Goal: Check status: Check status

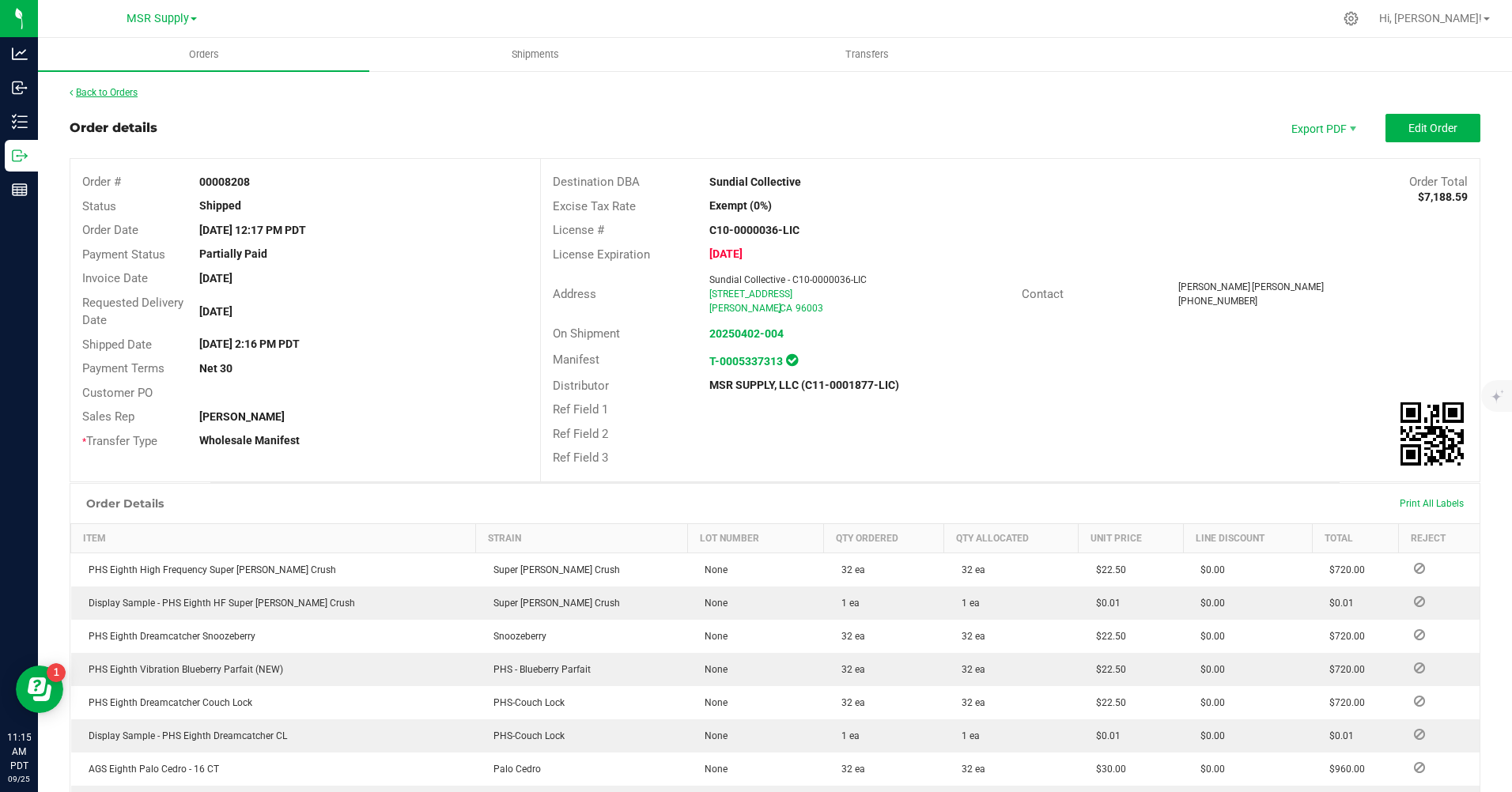
click at [125, 91] on link "Back to Orders" at bounding box center [104, 91] width 68 height 11
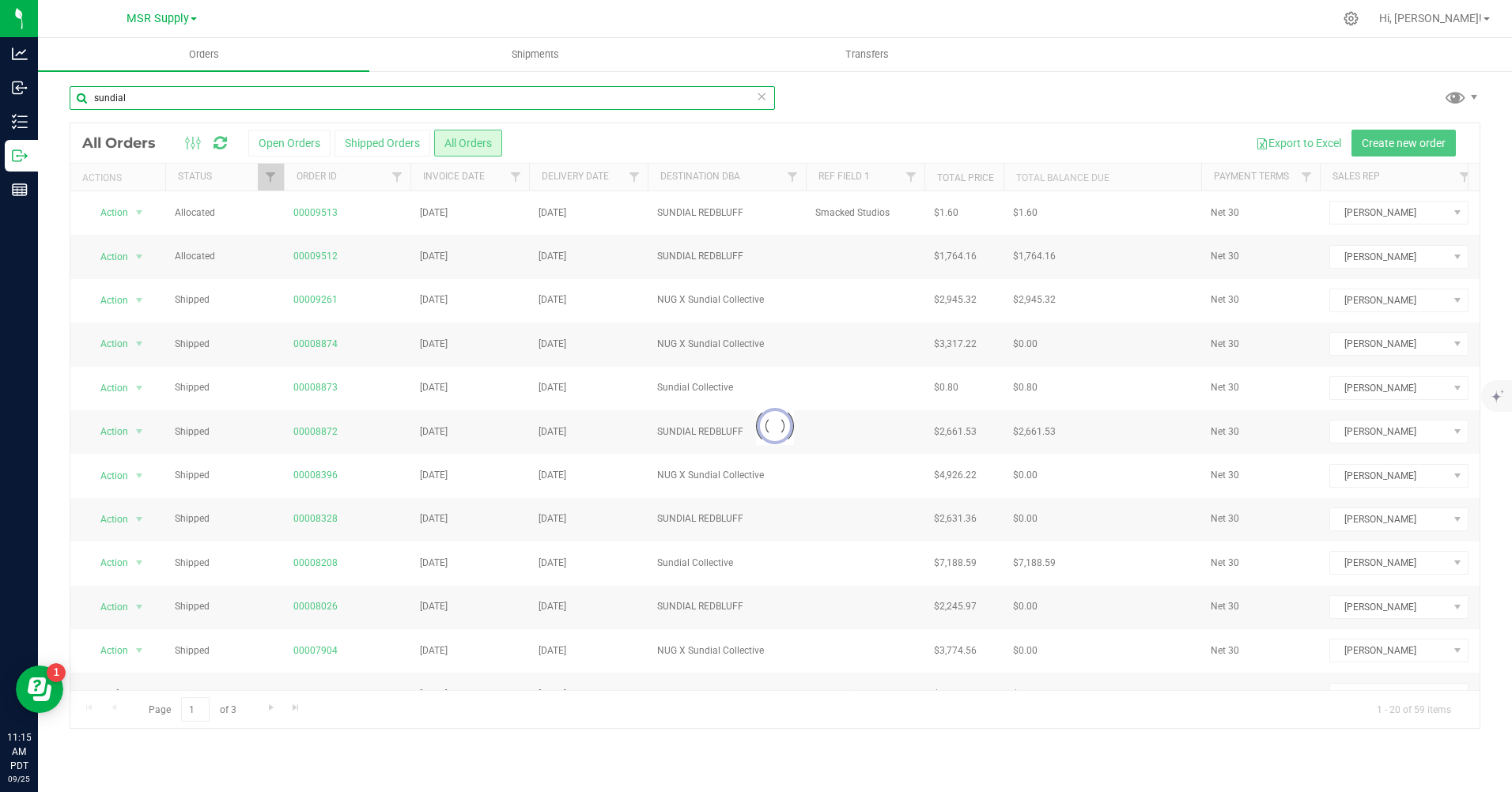
click at [223, 89] on input "sundial" at bounding box center [423, 98] width 706 height 23
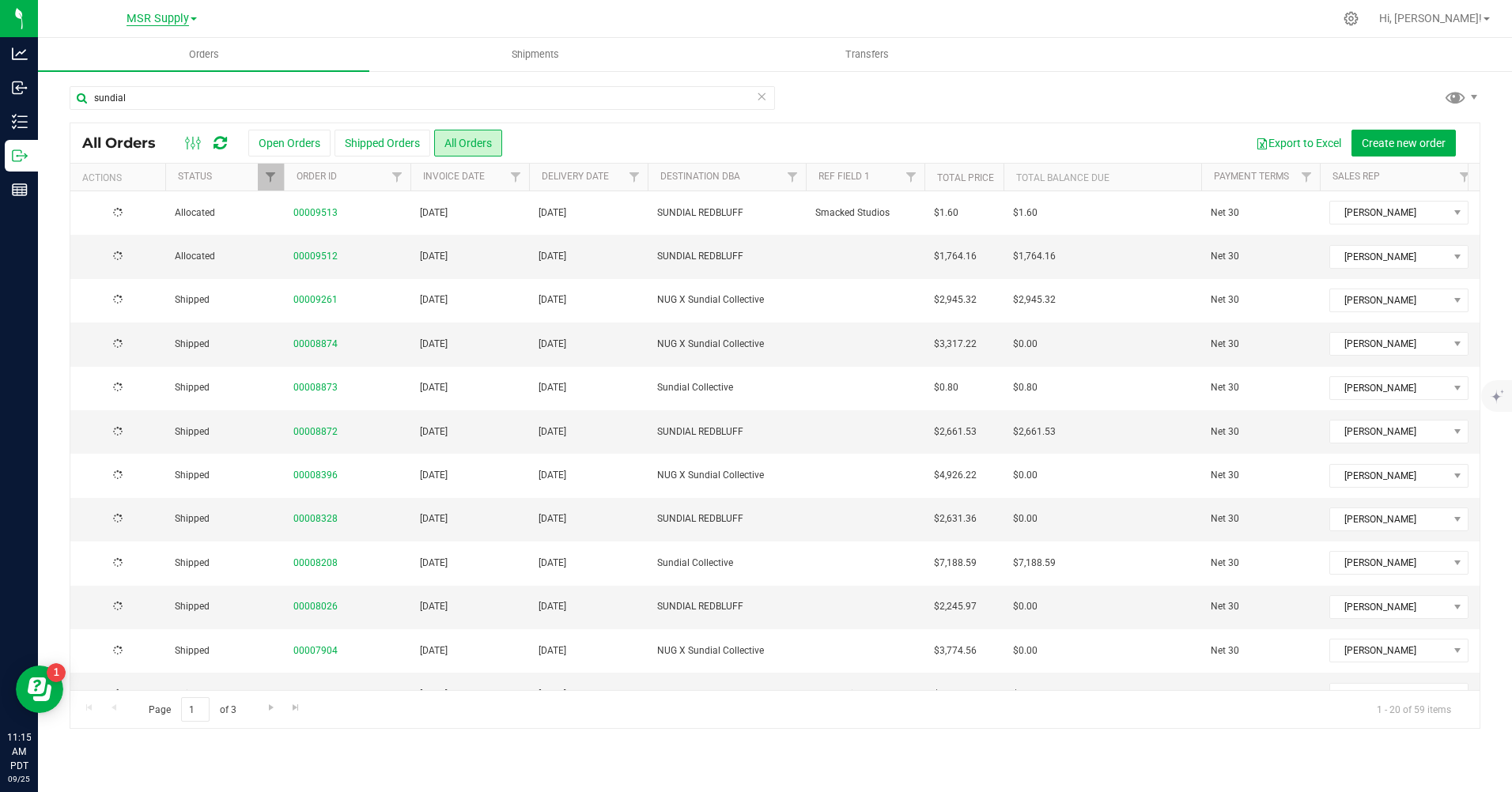
click at [172, 17] on span "MSR Supply" at bounding box center [158, 18] width 62 height 15
click at [124, 106] on link "Nabis" at bounding box center [161, 97] width 231 height 21
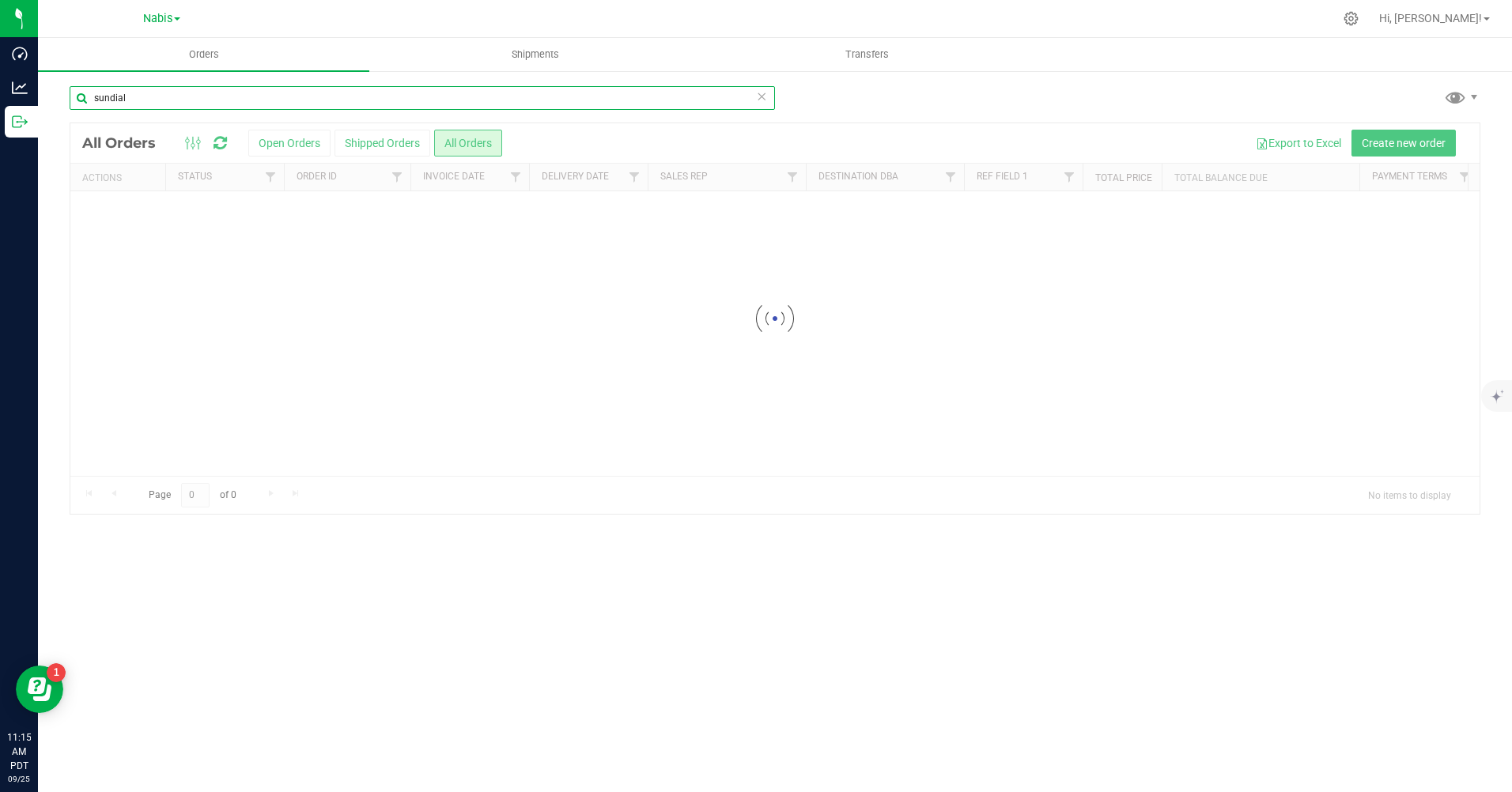
click at [234, 97] on input "sundial" at bounding box center [423, 98] width 706 height 23
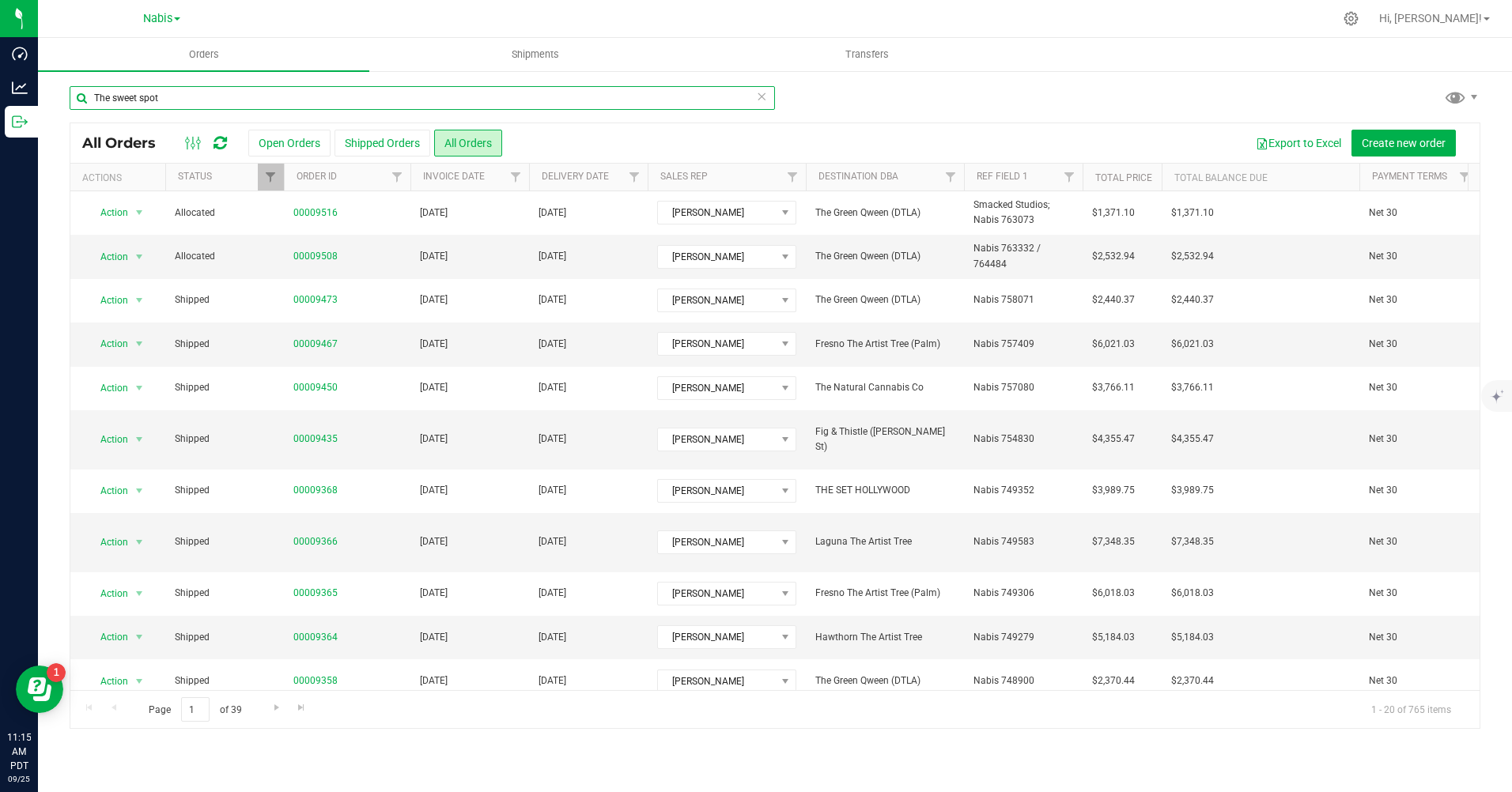
type input "The sweet spot"
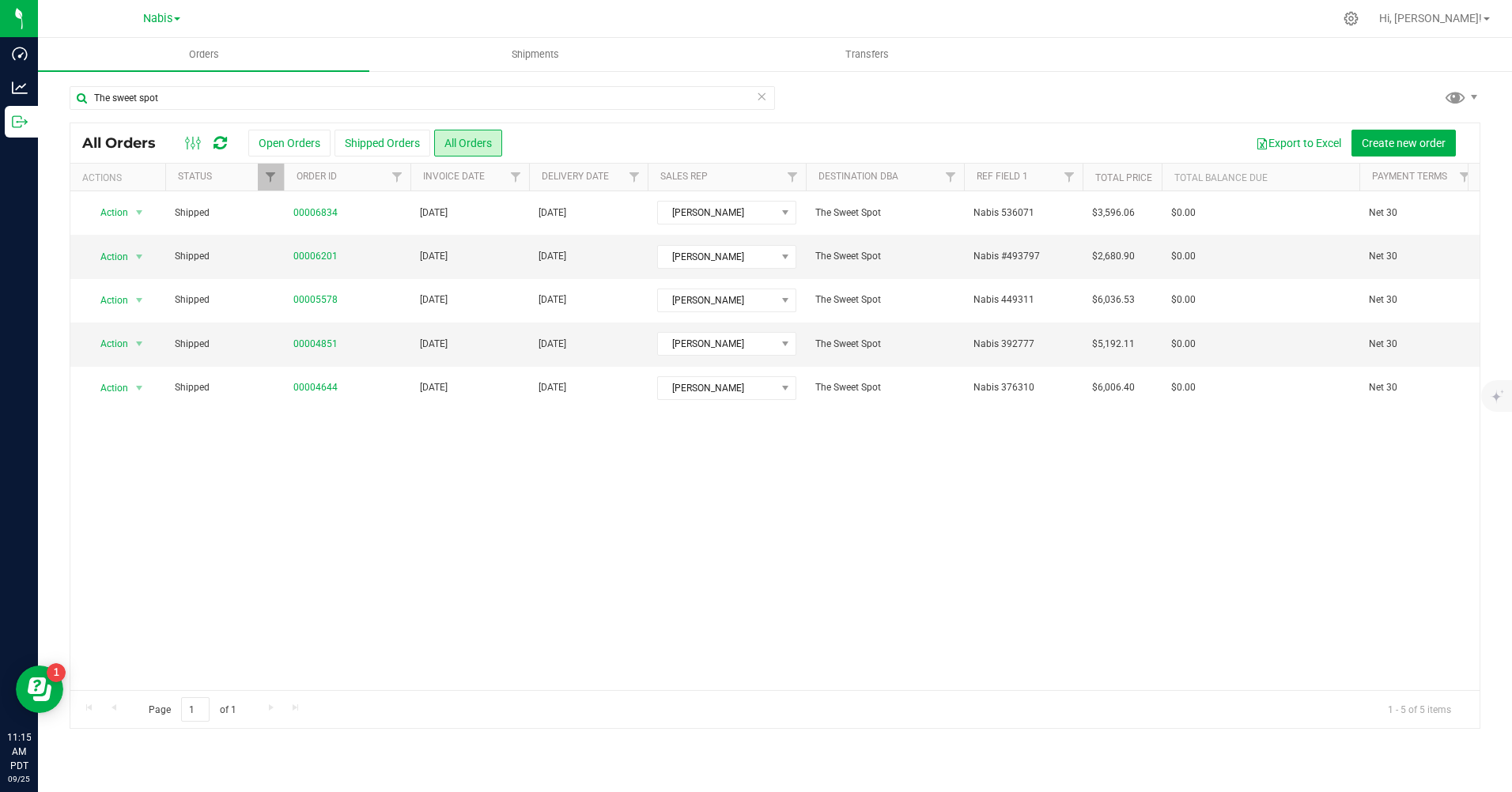
click at [169, 27] on div "Nabis MSR Supply MSR Supply, DBA Vantage Point Distribution Nabis" at bounding box center [161, 18] width 37 height 19
click at [171, 19] on span "Nabis" at bounding box center [158, 18] width 29 height 15
click at [121, 57] on link "MSR Supply" at bounding box center [161, 55] width 231 height 21
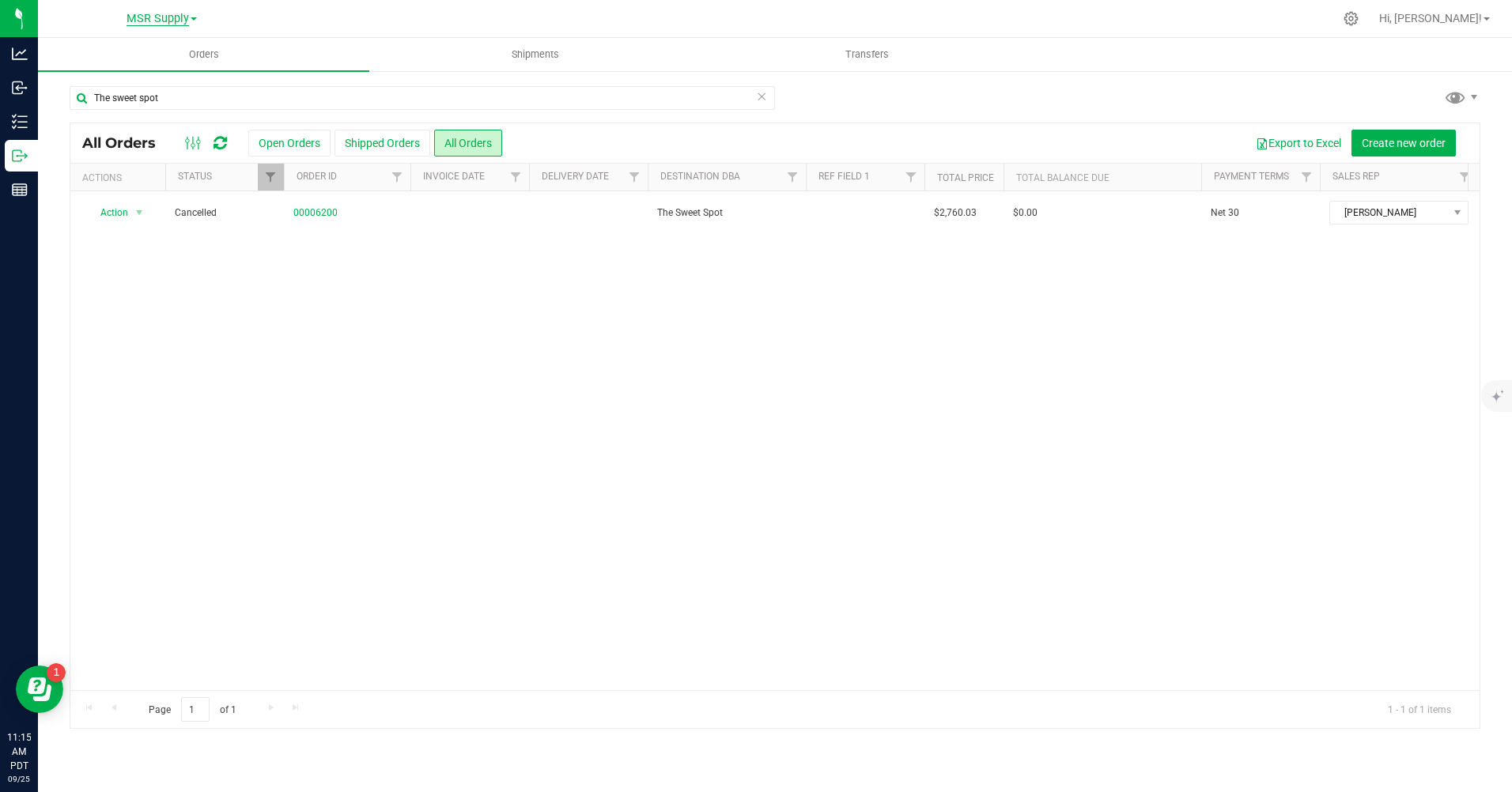
click at [155, 15] on span "MSR Supply" at bounding box center [158, 18] width 62 height 15
click at [106, 95] on link "Nabis" at bounding box center [161, 97] width 231 height 21
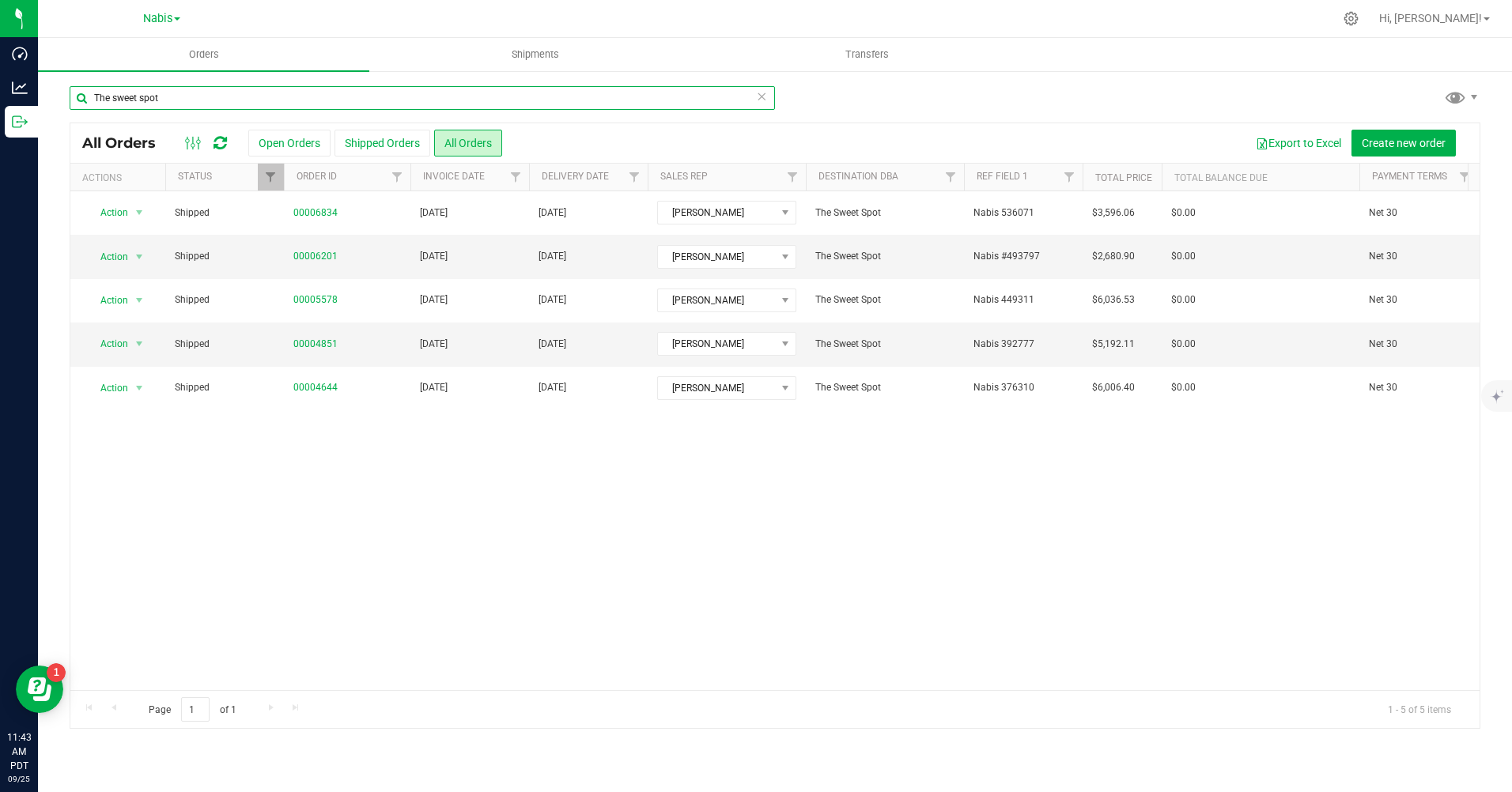
click at [253, 107] on input "The sweet spot" at bounding box center [423, 98] width 706 height 23
type input "5569"
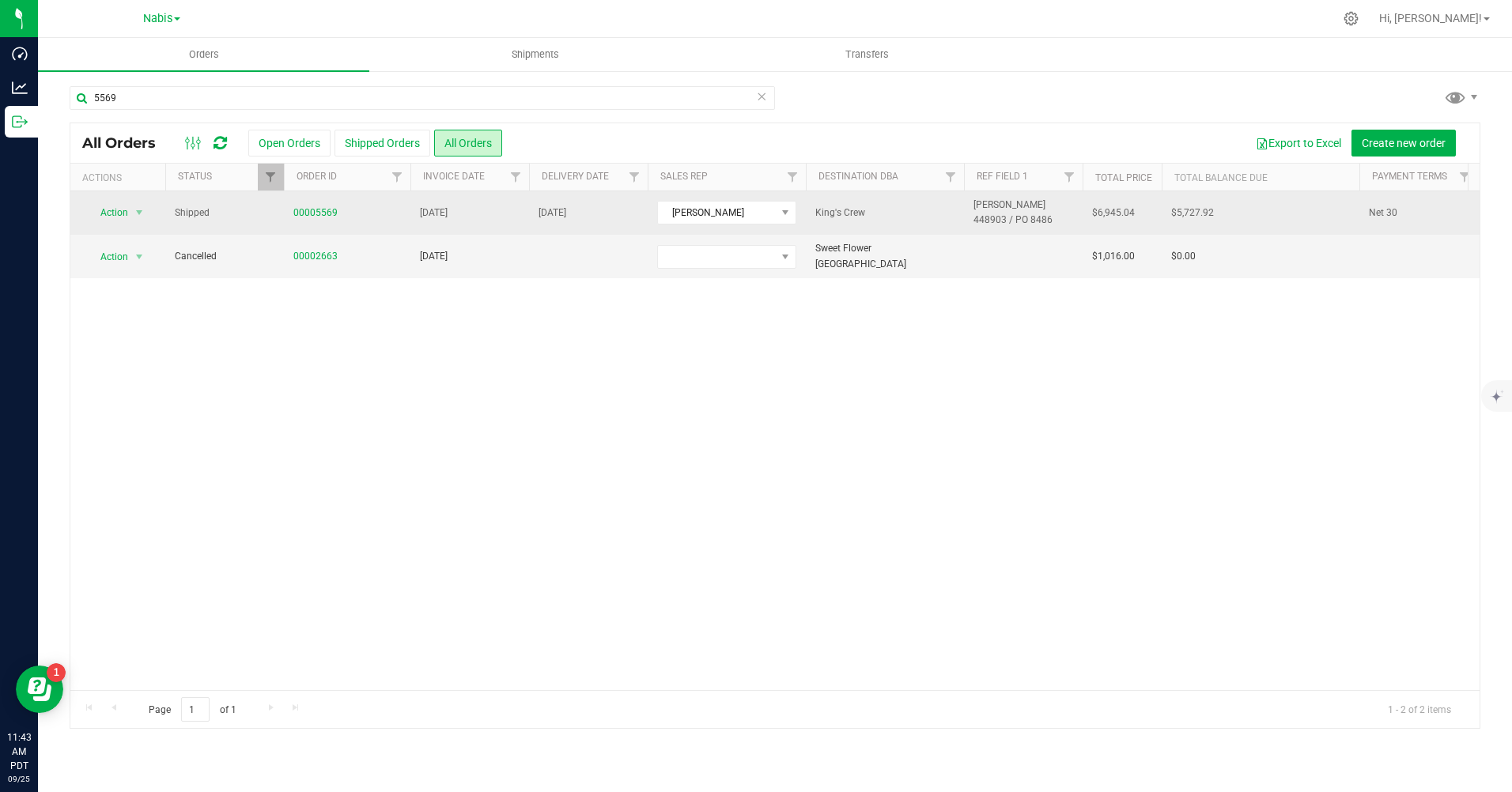
click at [1002, 206] on span "[PERSON_NAME] 448903 / PO 8486" at bounding box center [1023, 212] width 99 height 30
drag, startPoint x: 998, startPoint y: 214, endPoint x: 1076, endPoint y: 210, distance: 78.1
click at [1076, 210] on td "[PERSON_NAME] 448903 / PO 8486" at bounding box center [1024, 213] width 119 height 44
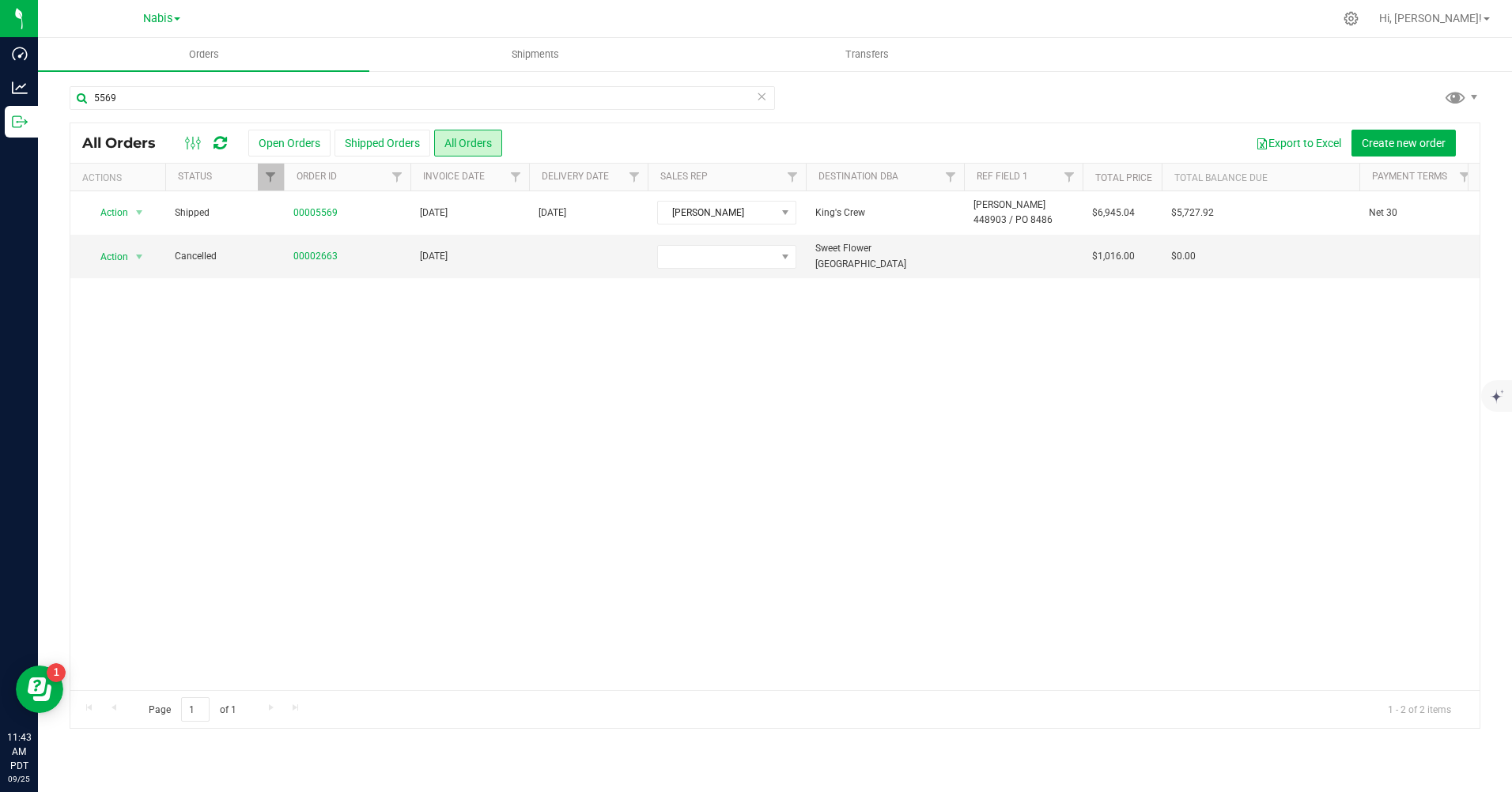
click at [1002, 438] on div "Action Action Clone order Mark as fully paid Order audit log Print COAs (single…" at bounding box center [775, 440] width 1410 height 499
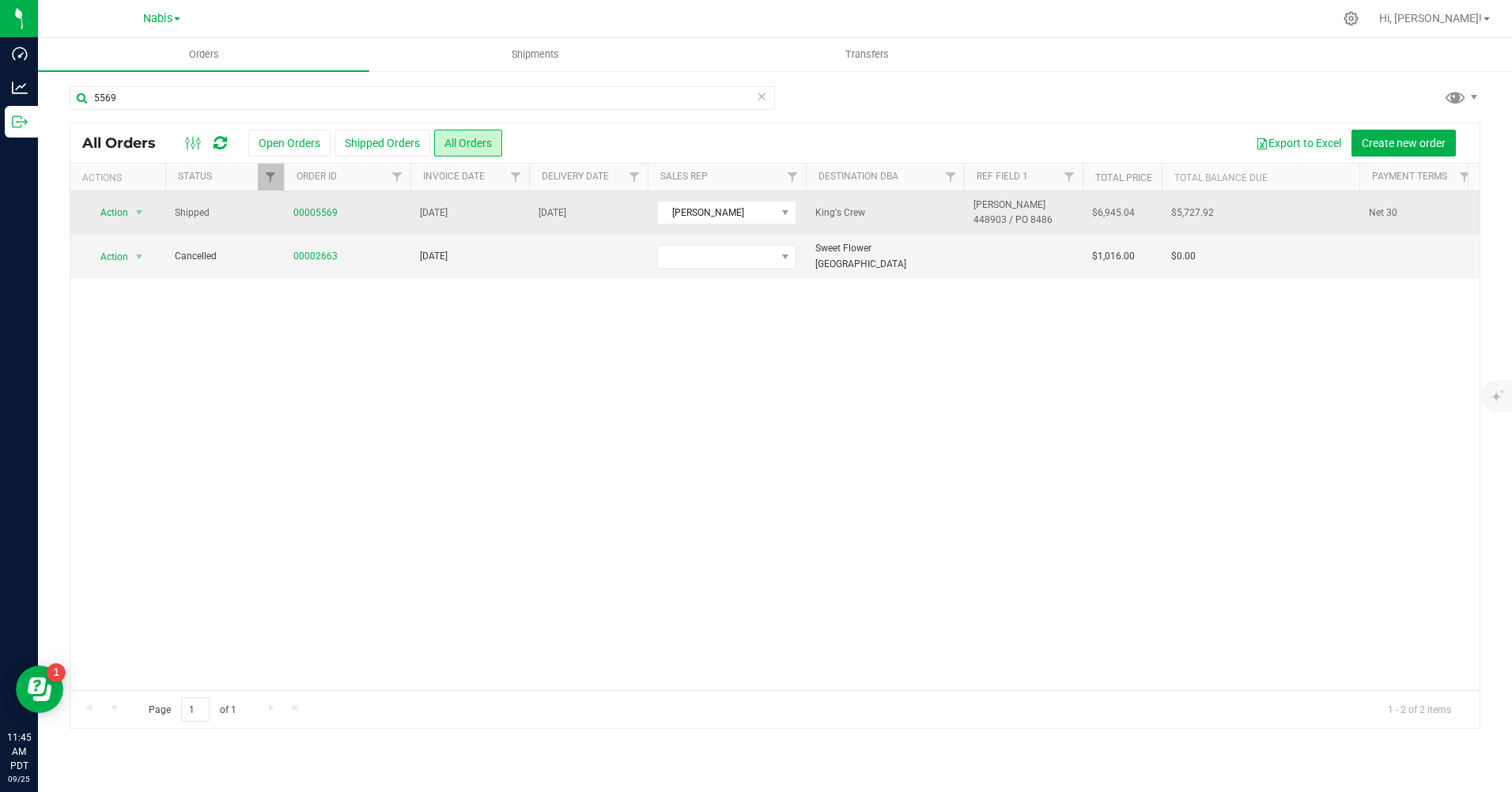
click at [1014, 206] on span "[PERSON_NAME] 448903 / PO 8486" at bounding box center [1023, 212] width 99 height 30
click at [1014, 206] on input "[PERSON_NAME] 448903 / PO 8486" at bounding box center [1020, 213] width 113 height 24
